Goal: Task Accomplishment & Management: Complete application form

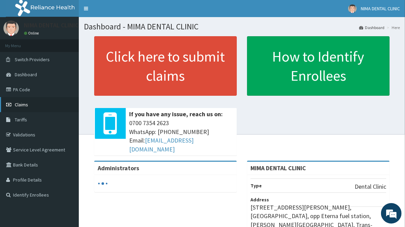
click at [45, 103] on link "Claims" at bounding box center [39, 104] width 79 height 15
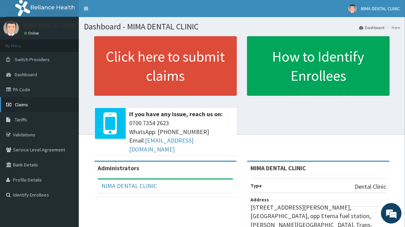
click at [62, 103] on link "Claims" at bounding box center [39, 104] width 79 height 15
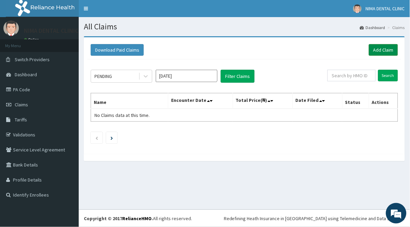
click at [381, 49] on link "Add Claim" at bounding box center [383, 50] width 29 height 12
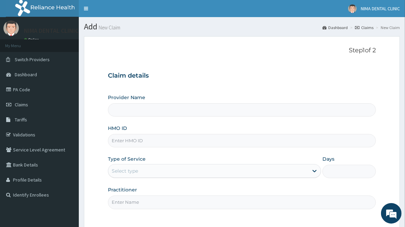
type input "MIMA DENTAL CLINIC"
click at [222, 139] on input "HMO ID" at bounding box center [242, 140] width 268 height 13
type input "MNL/10395/A"
click at [198, 168] on div "Select type" at bounding box center [208, 171] width 200 height 11
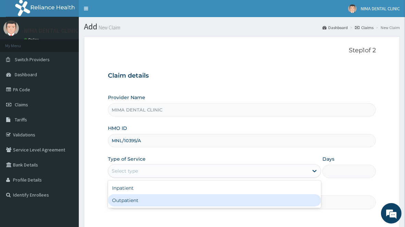
click at [157, 202] on div "Outpatient" at bounding box center [214, 200] width 213 height 12
type input "1"
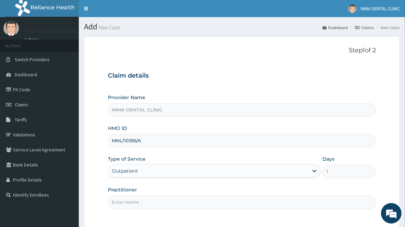
click at [146, 203] on input "Practitioner" at bounding box center [242, 202] width 268 height 13
type input "DR EGHOSA GOODY-OGWAMA"
click at [357, 217] on div "Step 1 of 2 Claim details Provider Name MIMA DENTAL CLINIC HMO ID MNL/10395/A T…" at bounding box center [242, 132] width 268 height 170
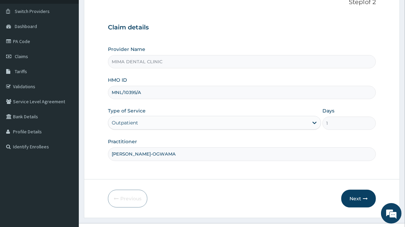
scroll to position [61, 0]
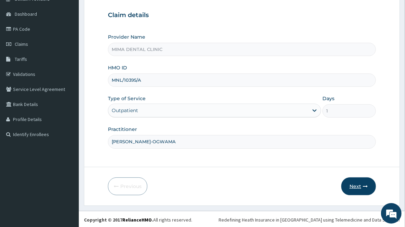
click at [358, 184] on button "Next" at bounding box center [358, 187] width 35 height 18
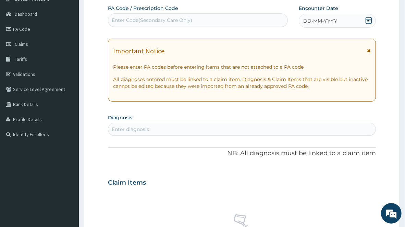
click at [188, 22] on div "Enter Code(Secondary Care Only)" at bounding box center [152, 20] width 80 height 7
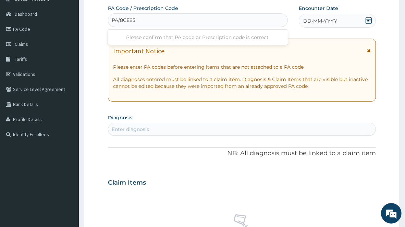
type input "PA/8CE85D"
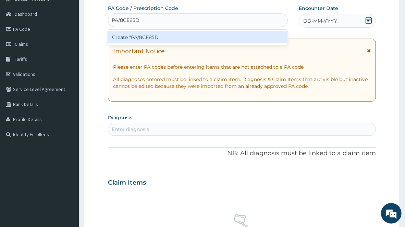
click at [173, 39] on div "Create "PA/8CE85D"" at bounding box center [198, 37] width 180 height 12
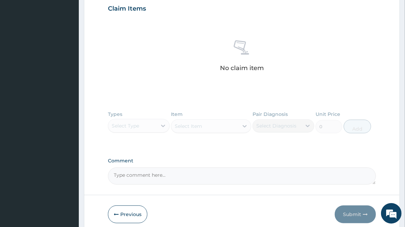
scroll to position [251, 0]
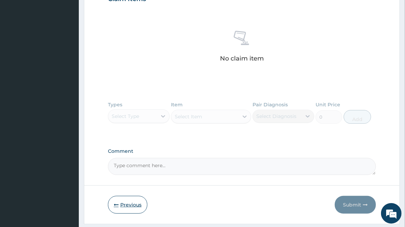
click at [124, 209] on button "Previous" at bounding box center [127, 205] width 39 height 18
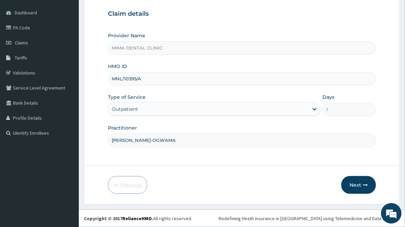
scroll to position [62, 0]
click at [43, 29] on link "PA Code" at bounding box center [39, 27] width 79 height 15
